Goal: Transaction & Acquisition: Purchase product/service

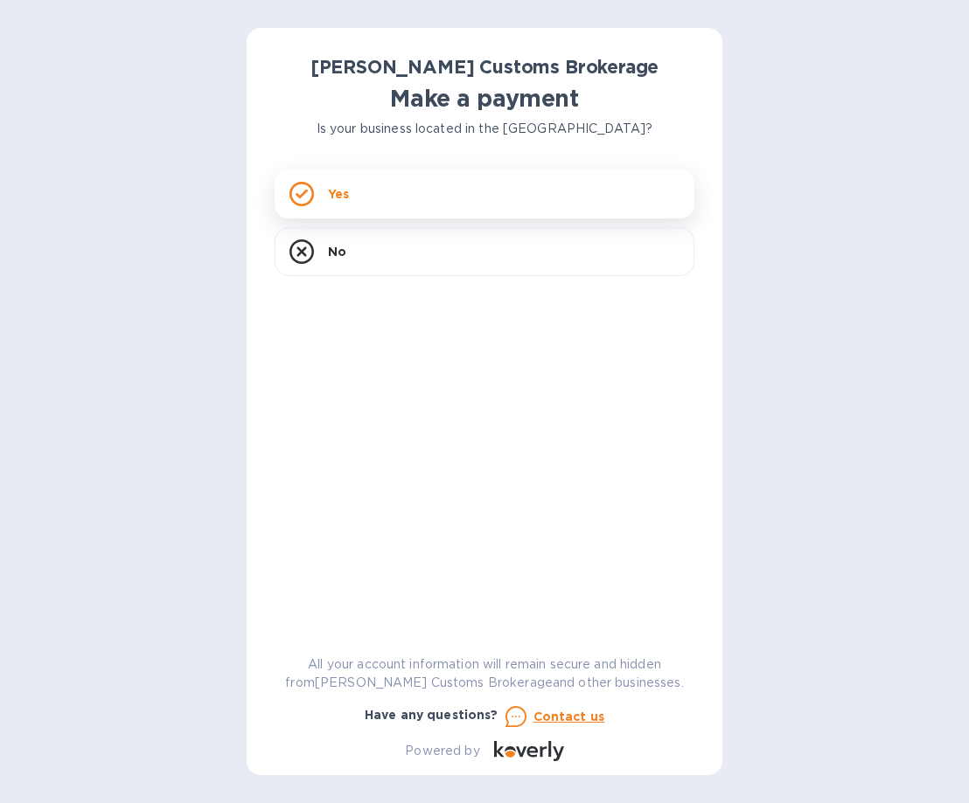
click at [366, 195] on div "Yes" at bounding box center [485, 194] width 420 height 49
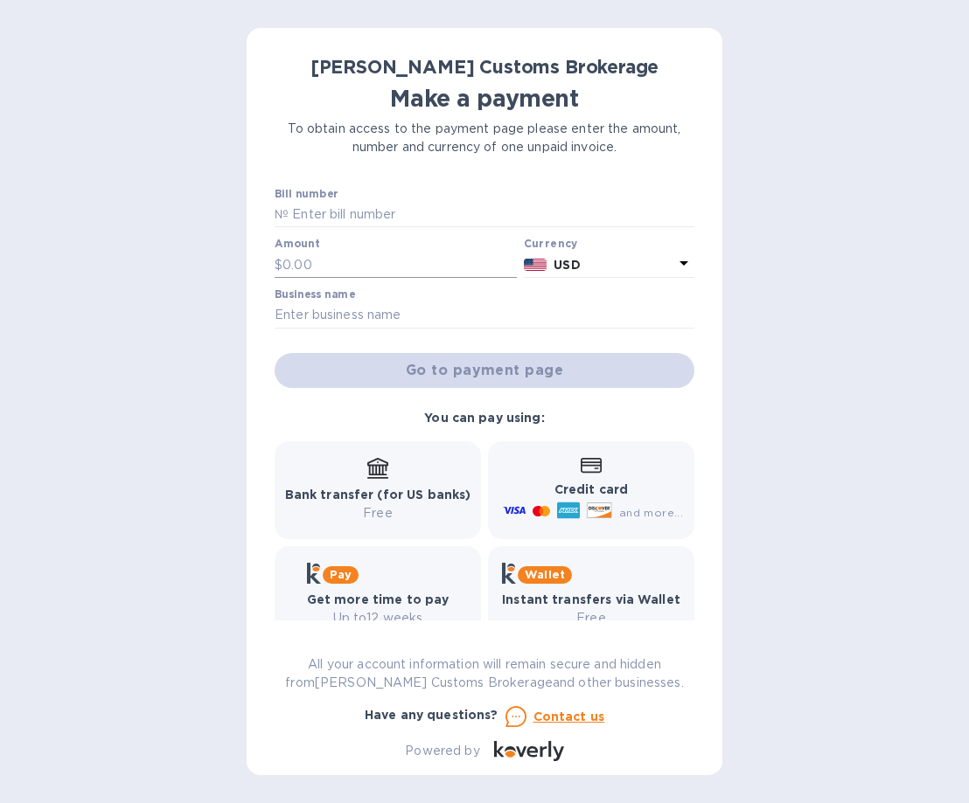
scroll to position [3, 0]
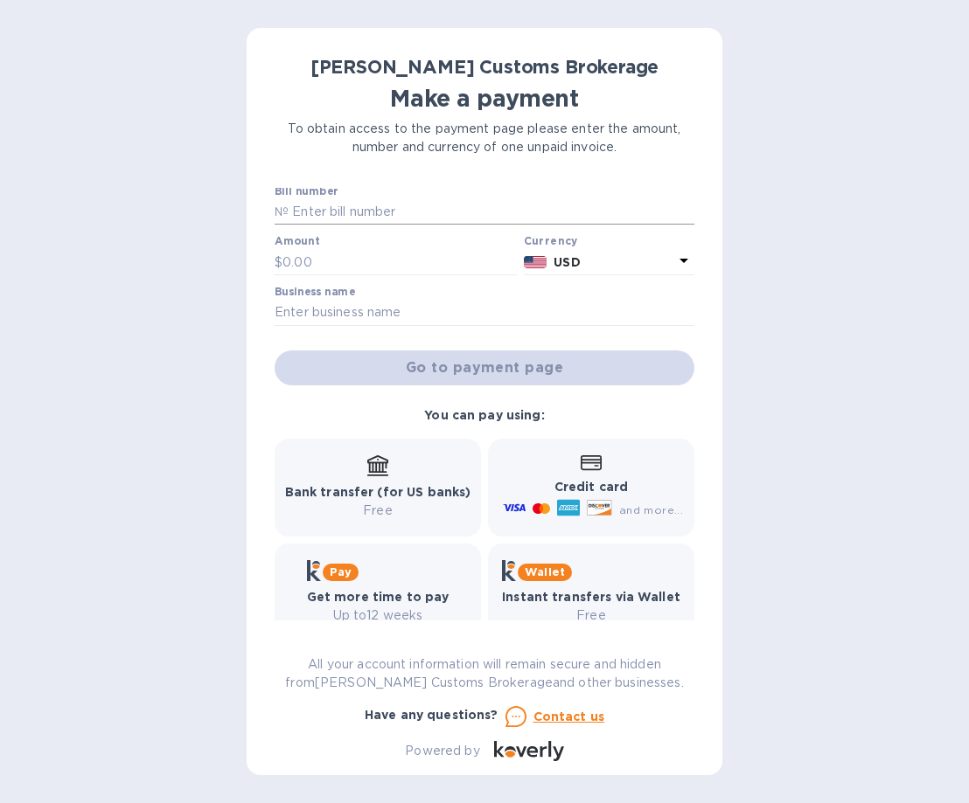
click at [409, 211] on input "text" at bounding box center [491, 212] width 406 height 26
paste input "00010343"
type input "00010343"
click at [365, 254] on input "text" at bounding box center [399, 262] width 234 height 26
type input "500"
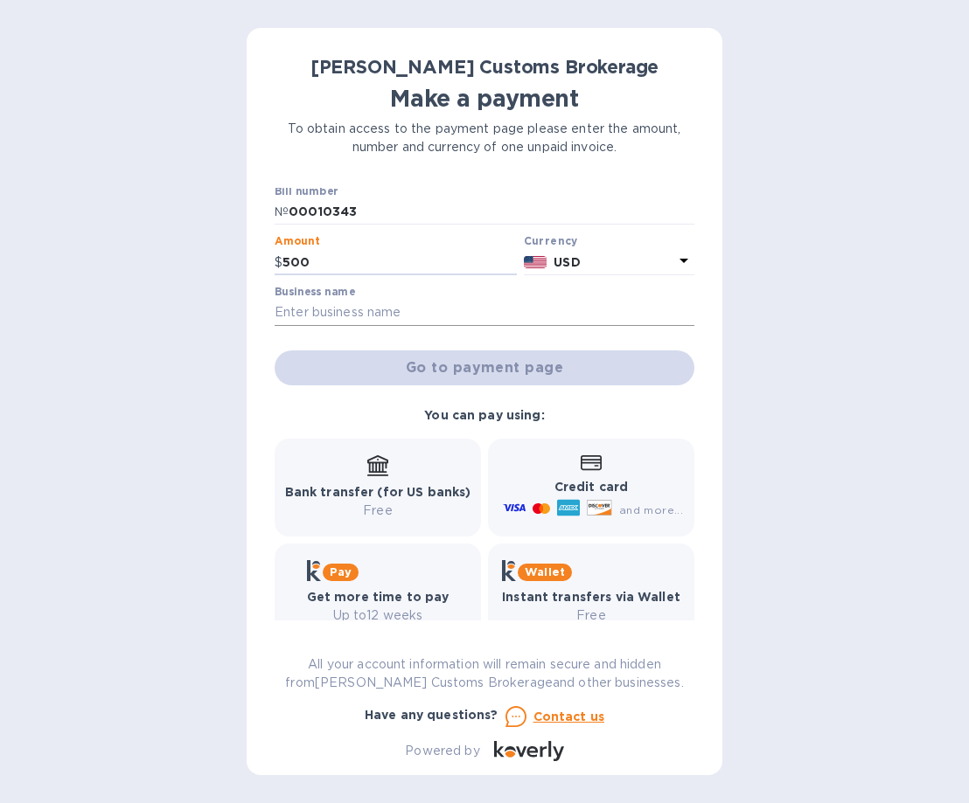
click at [380, 308] on input "text" at bounding box center [485, 313] width 420 height 26
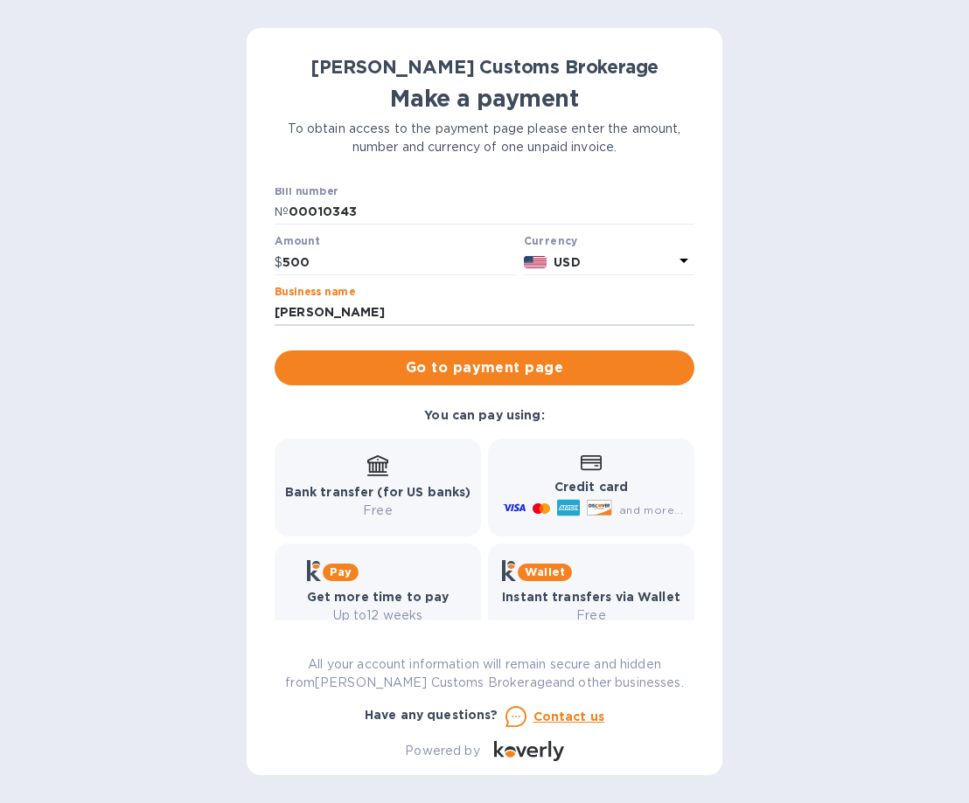
type input "[PERSON_NAME]"
click at [380, 477] on div "Bank transfer (for US banks) Free" at bounding box center [378, 487] width 186 height 65
click at [435, 372] on span "Go to payment page" at bounding box center [484, 368] width 392 height 21
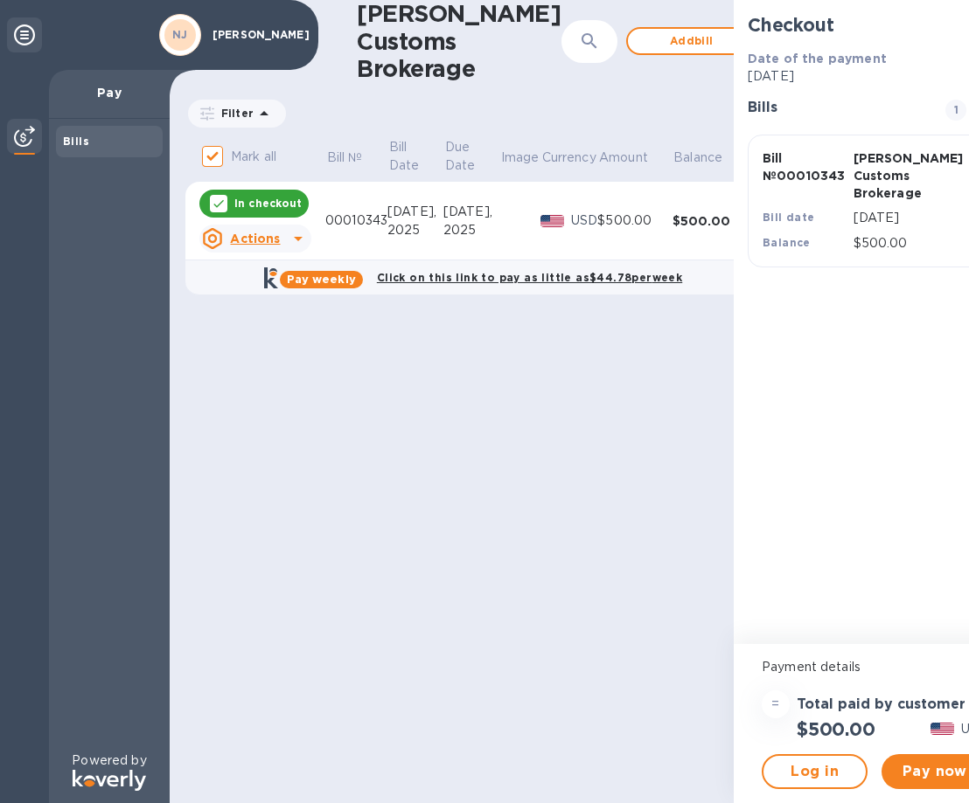
click at [288, 236] on icon at bounding box center [298, 238] width 21 height 21
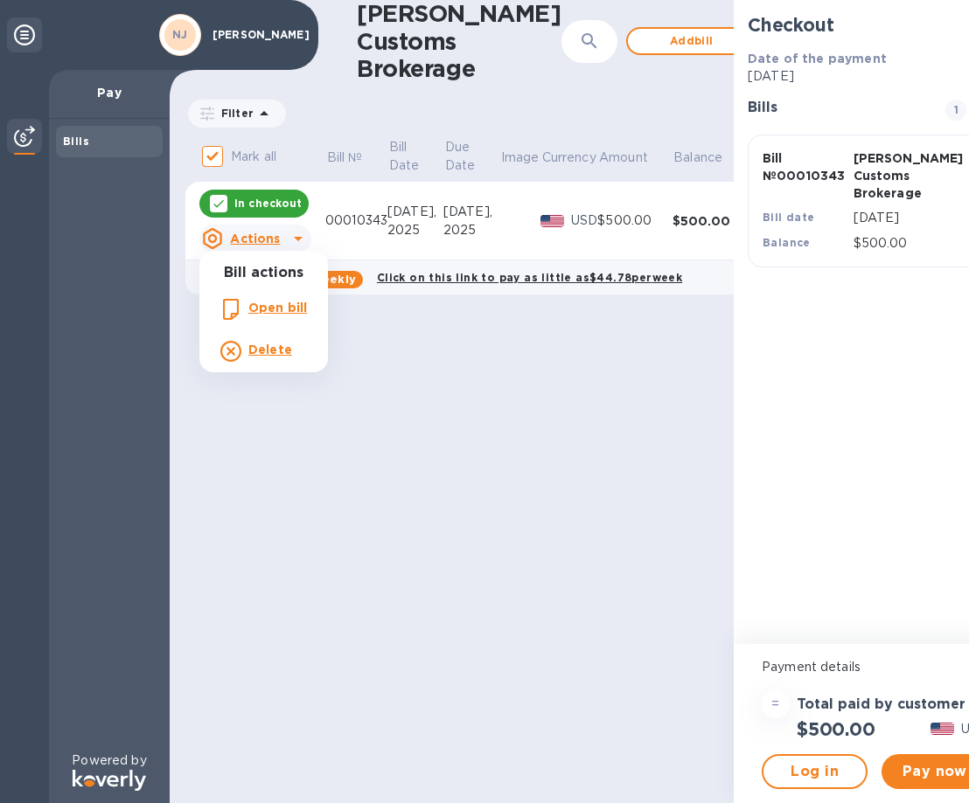
click at [515, 445] on div at bounding box center [484, 401] width 969 height 803
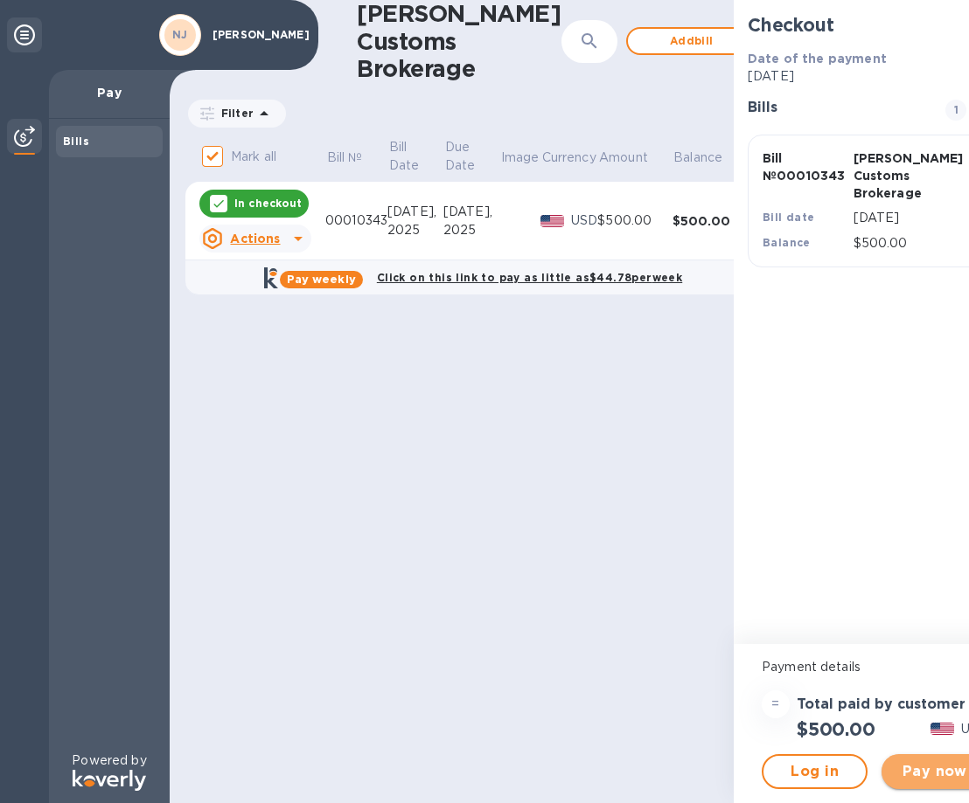
click at [907, 776] on span "Pay now" at bounding box center [934, 771] width 78 height 21
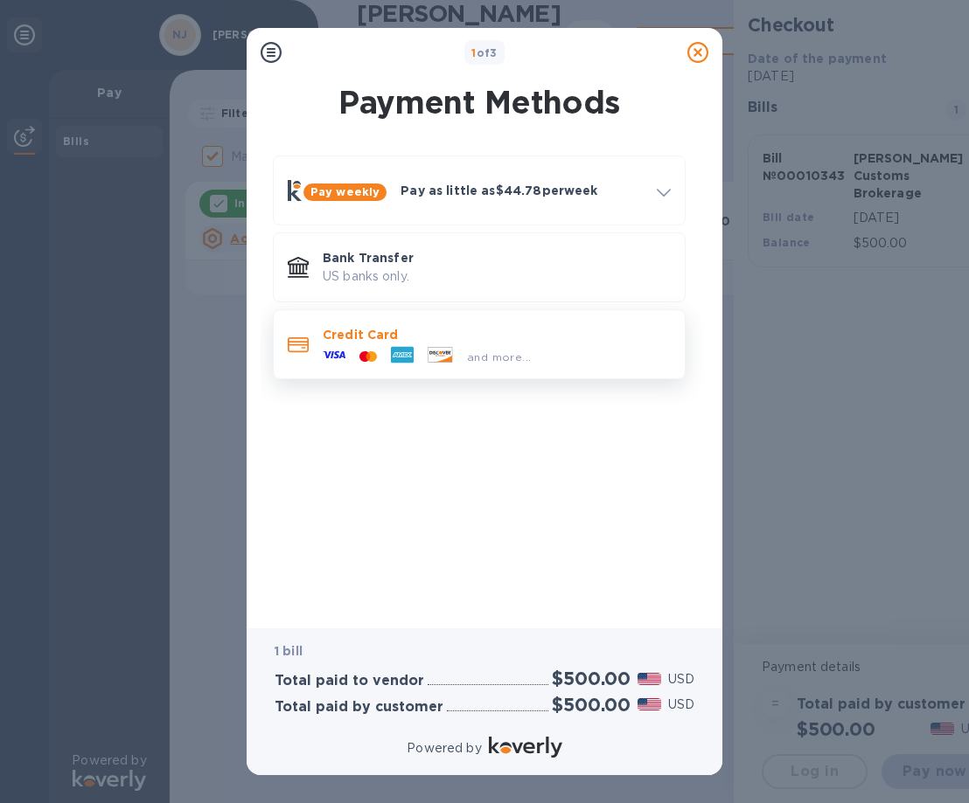
click at [485, 339] on p "Credit Card" at bounding box center [497, 334] width 348 height 17
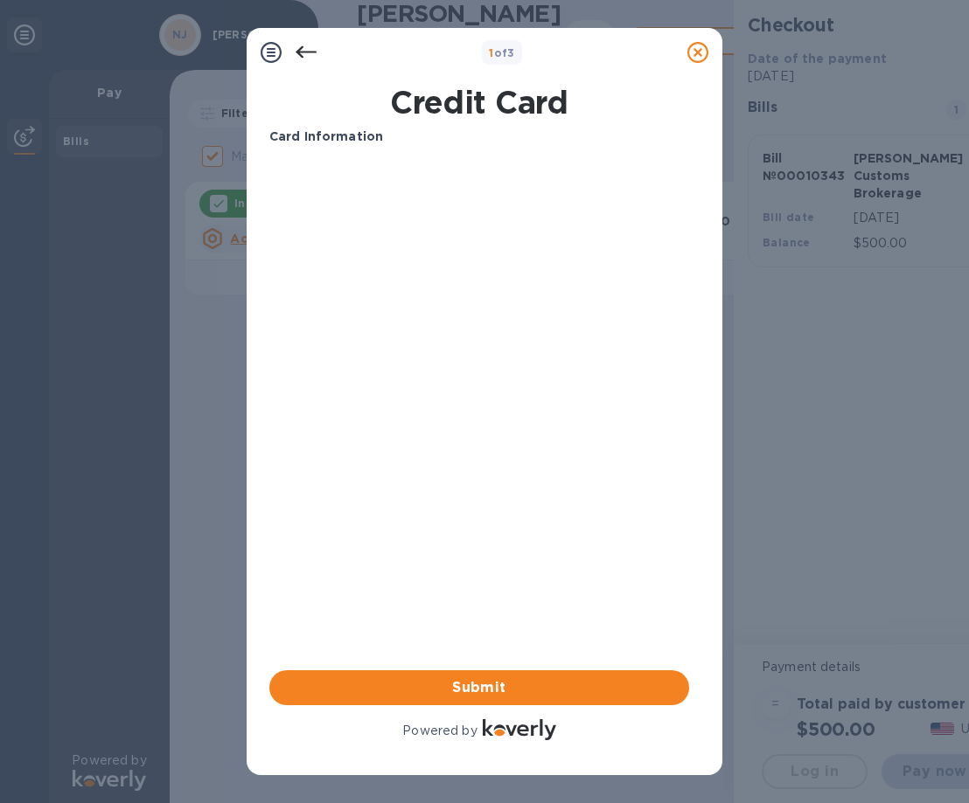
click at [708, 51] on div at bounding box center [697, 52] width 35 height 35
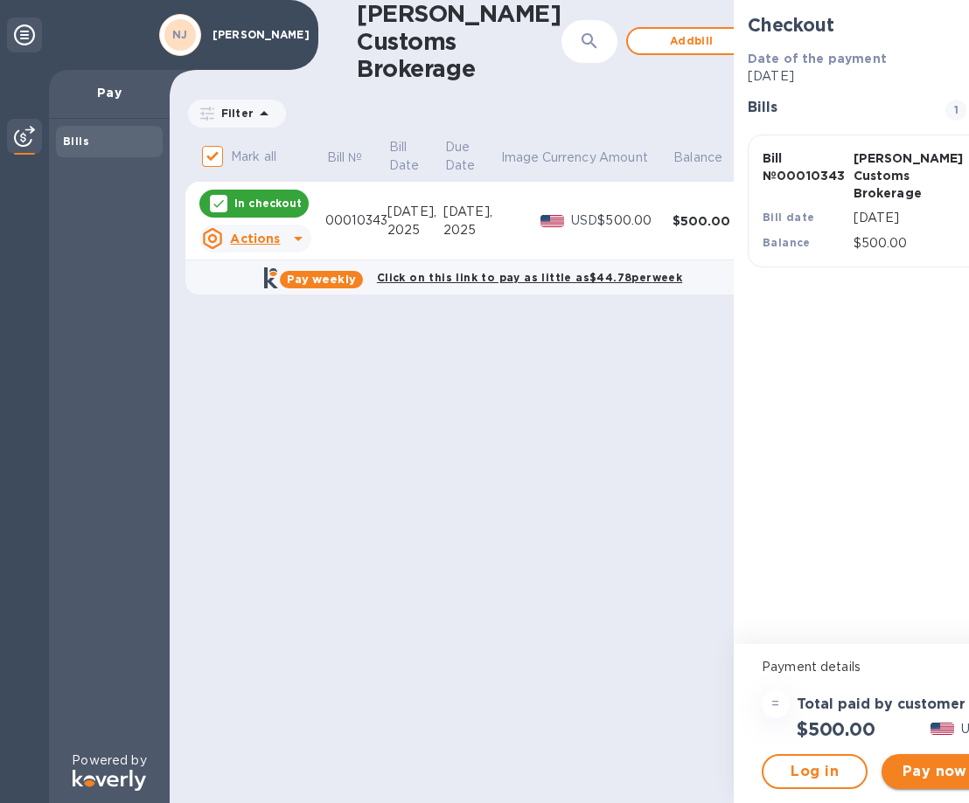
click at [892, 761] on button "Pay now" at bounding box center [934, 771] width 106 height 35
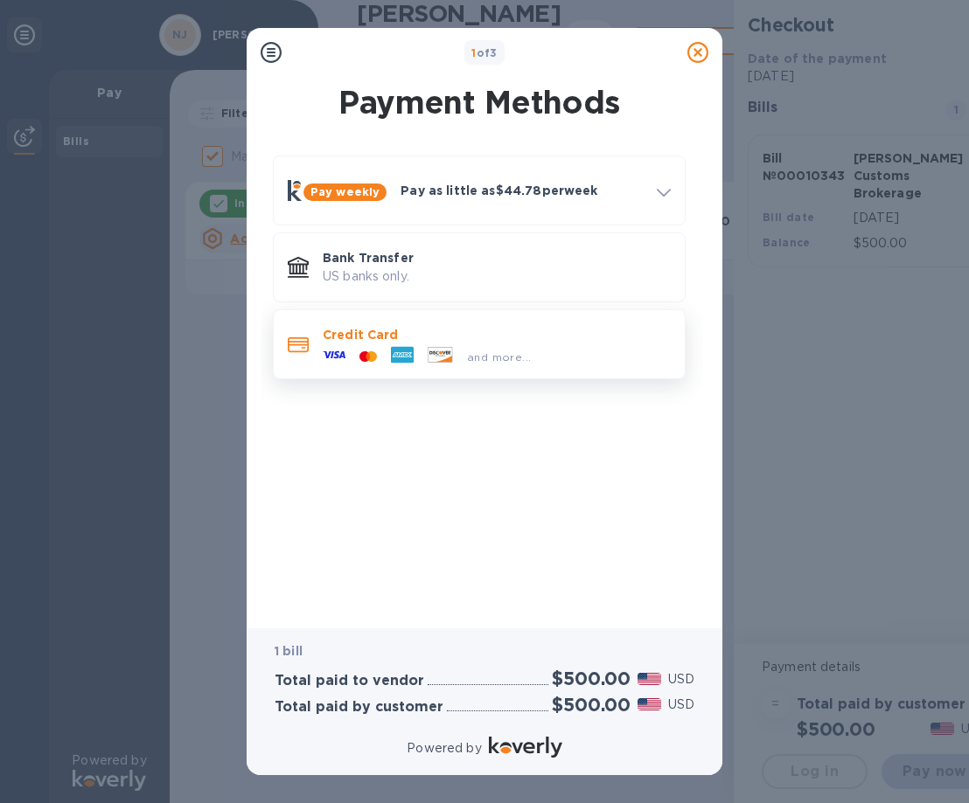
click at [511, 359] on span "and more..." at bounding box center [499, 357] width 64 height 13
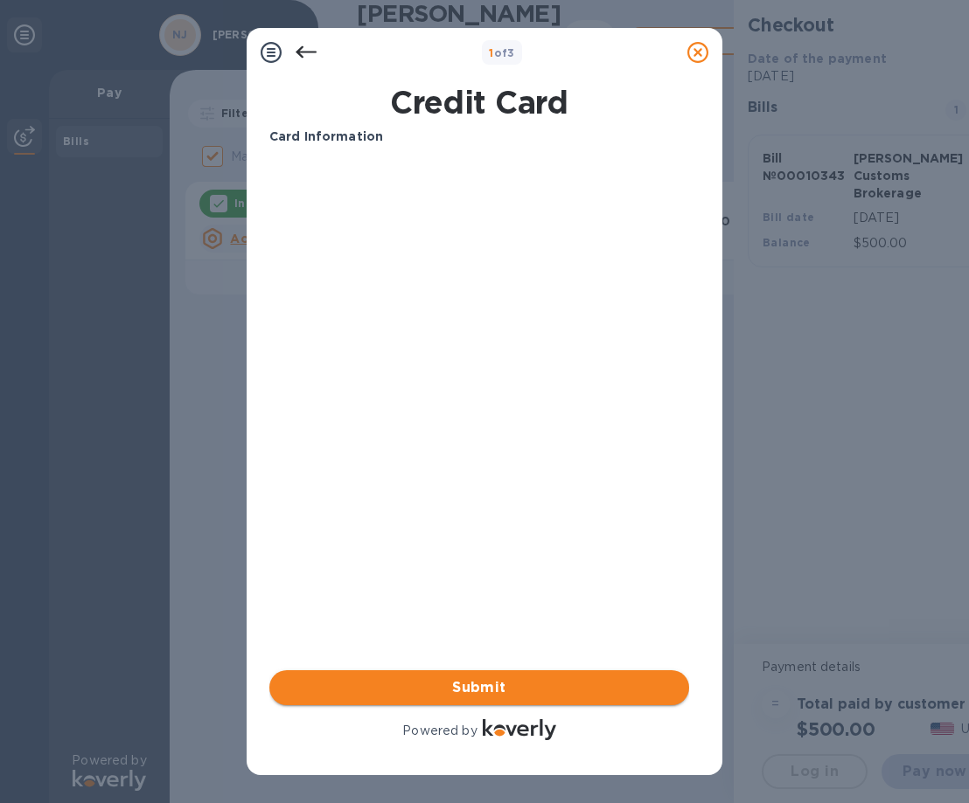
click at [514, 683] on span "Submit" at bounding box center [479, 688] width 392 height 21
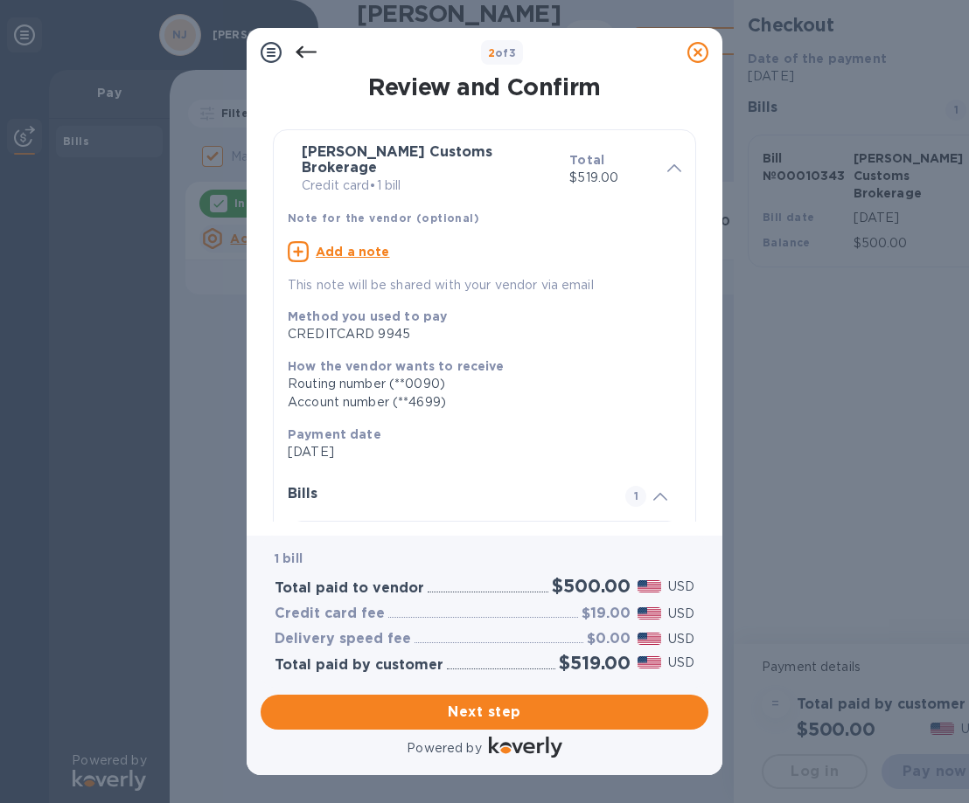
click at [309, 51] on icon at bounding box center [305, 52] width 21 height 21
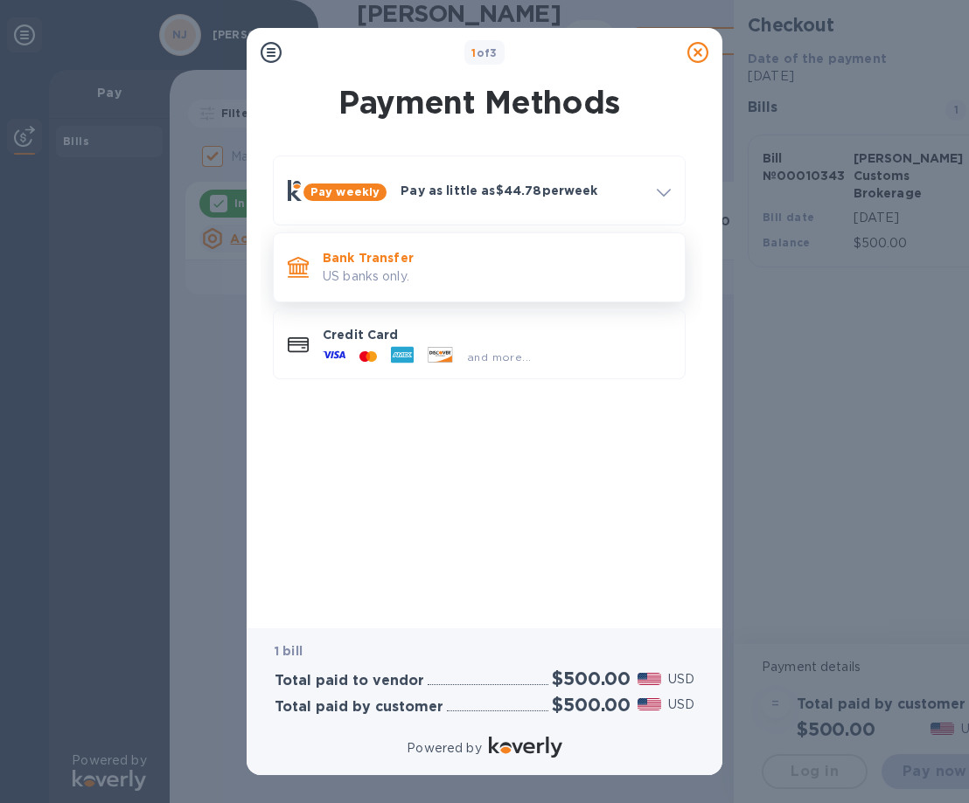
click at [410, 262] on p "Bank Transfer" at bounding box center [497, 257] width 348 height 17
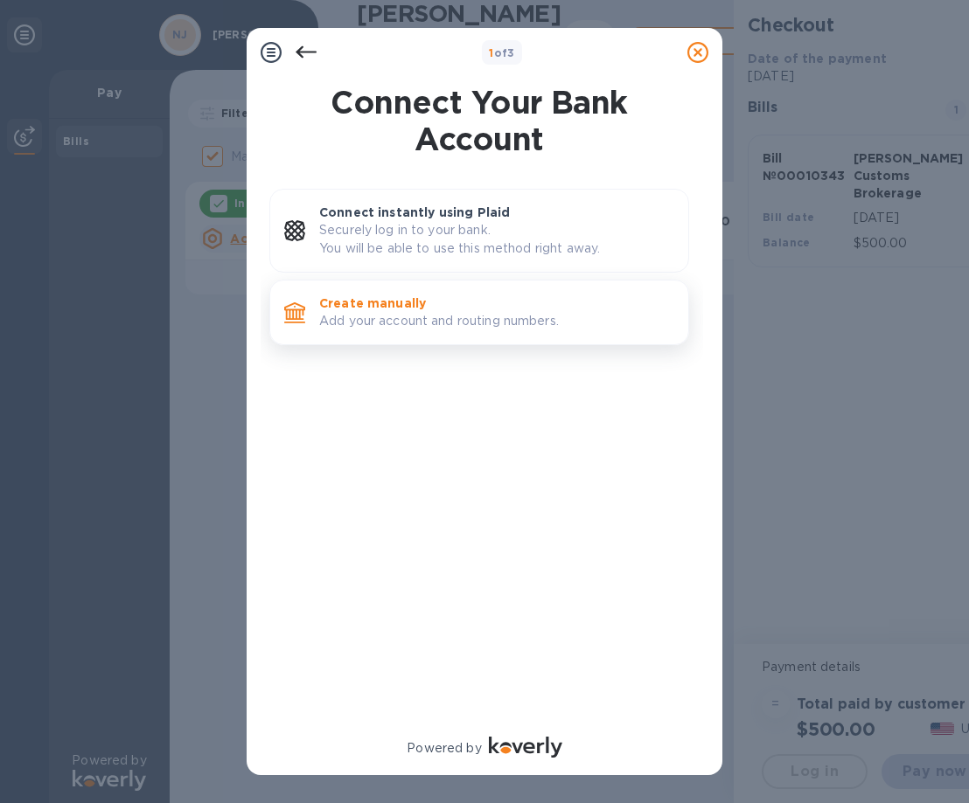
click at [425, 324] on p "Add your account and routing numbers." at bounding box center [496, 321] width 355 height 18
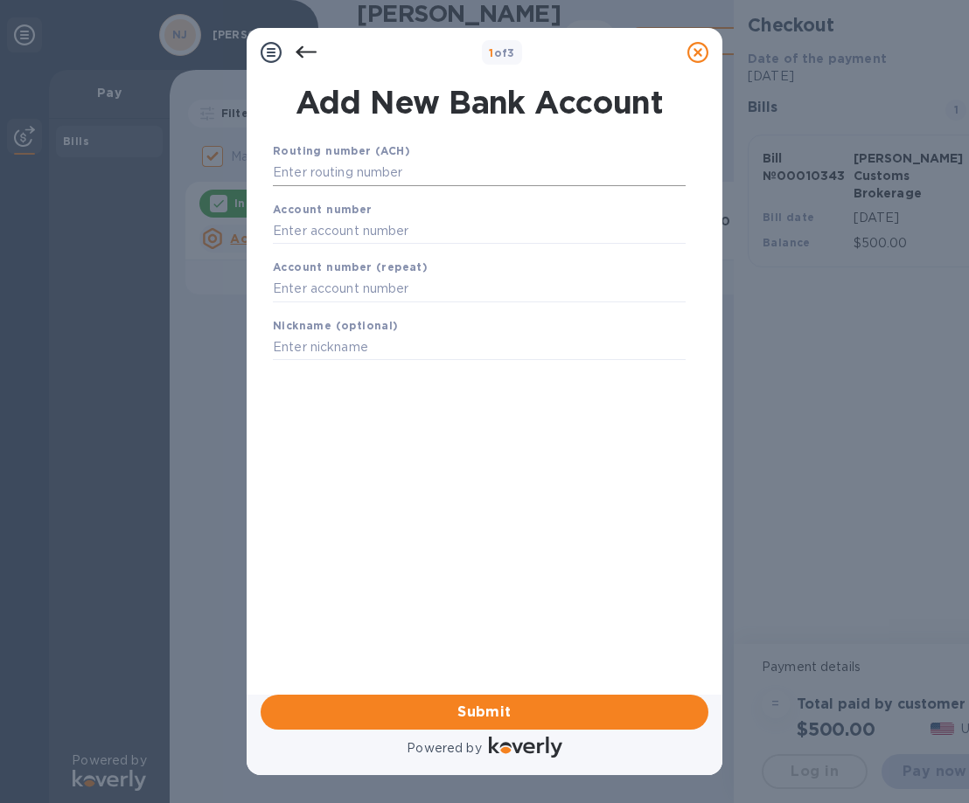
click at [370, 168] on input "text" at bounding box center [479, 173] width 413 height 26
click at [302, 38] on div at bounding box center [305, 52] width 35 height 35
